Goal: Information Seeking & Learning: Learn about a topic

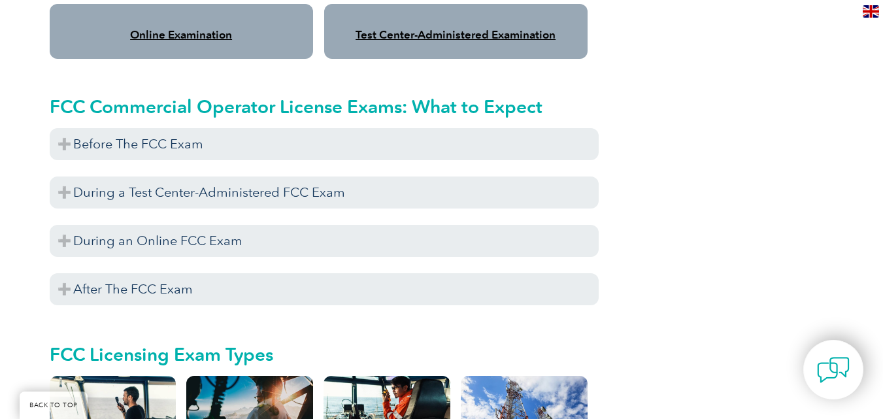
scroll to position [1168, 0]
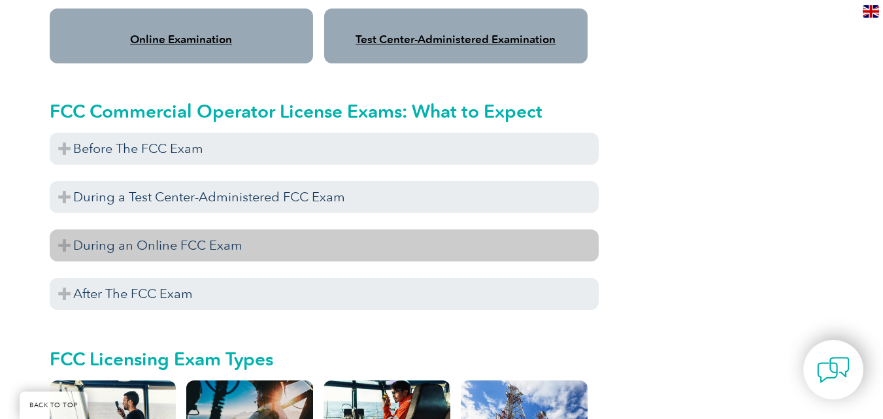
click at [221, 232] on h3 "During an Online FCC Exam" at bounding box center [324, 245] width 549 height 32
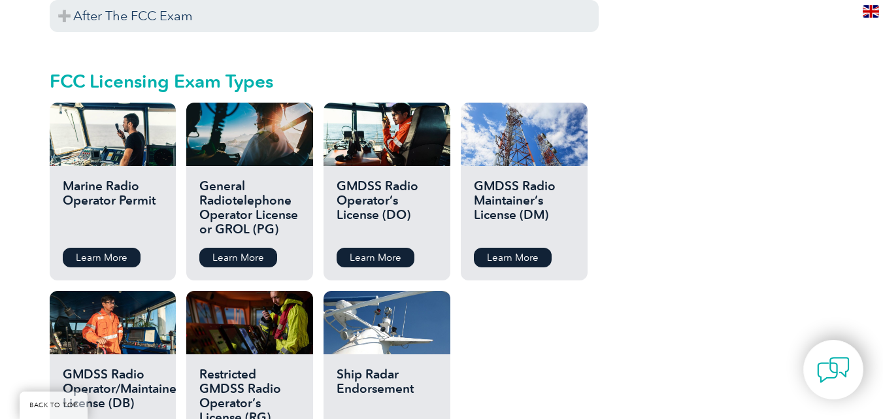
scroll to position [1961, 0]
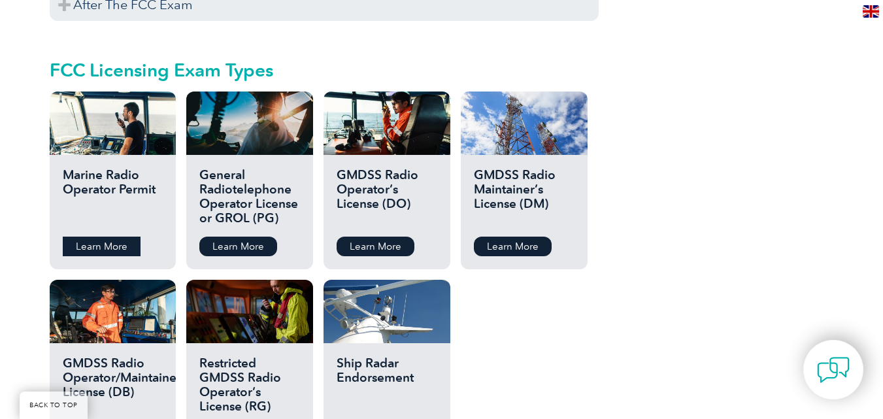
click at [112, 237] on link "Learn More" at bounding box center [102, 247] width 78 height 20
click at [248, 237] on link "Learn More" at bounding box center [238, 247] width 78 height 20
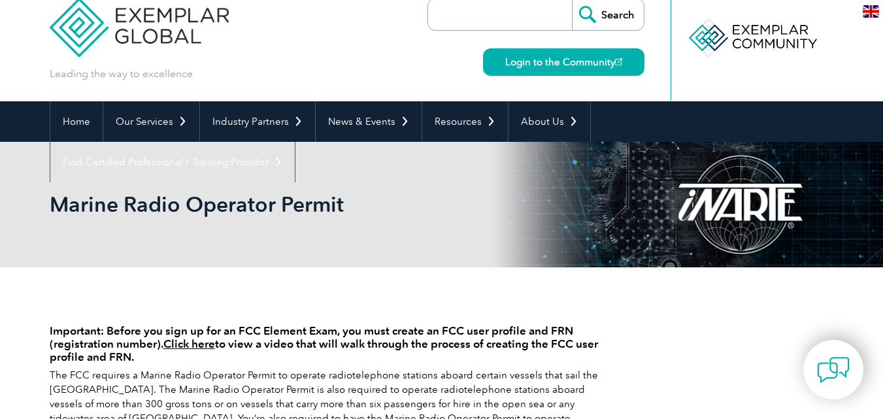
scroll to position [10, 0]
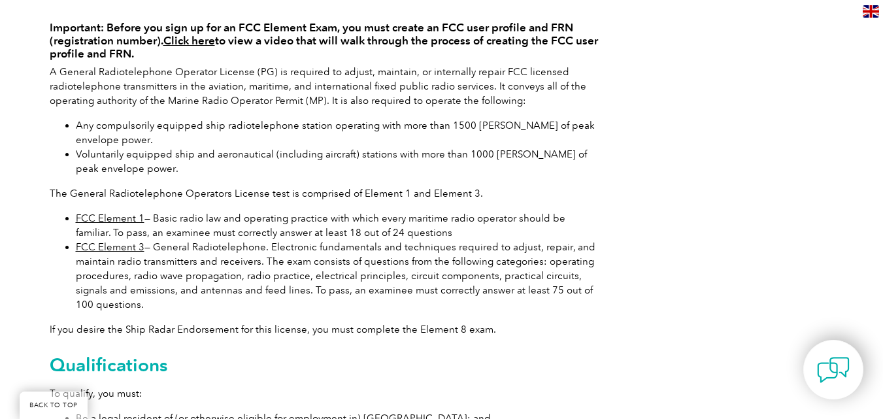
scroll to position [322, 0]
